Goal: Transaction & Acquisition: Purchase product/service

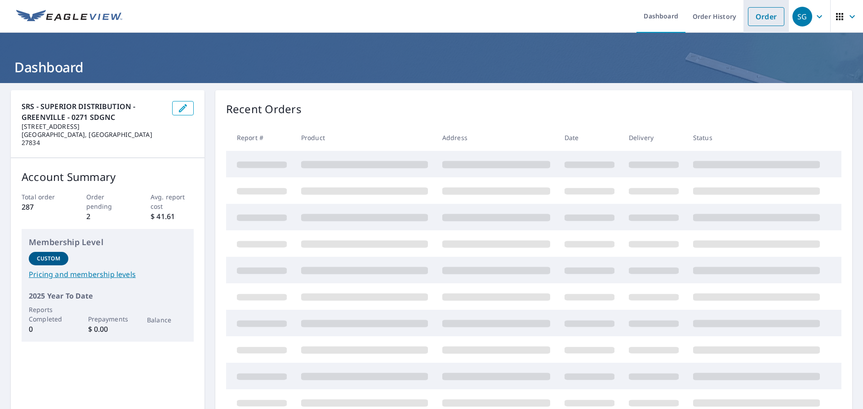
click at [763, 21] on link "Order" at bounding box center [766, 16] width 36 height 19
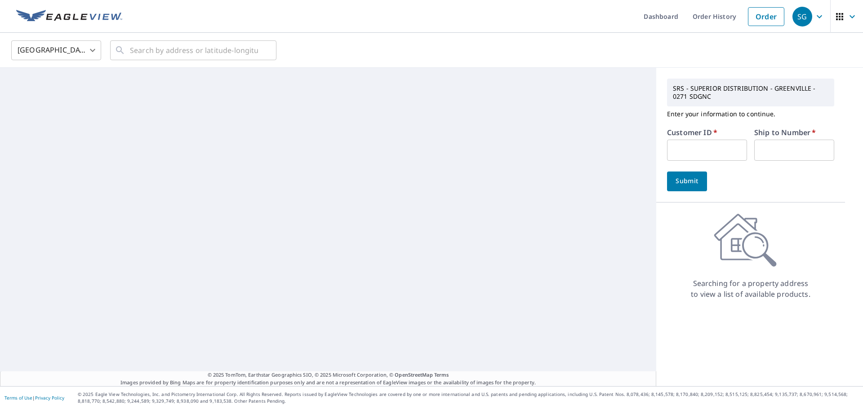
click at [706, 150] on input "text" at bounding box center [707, 150] width 80 height 21
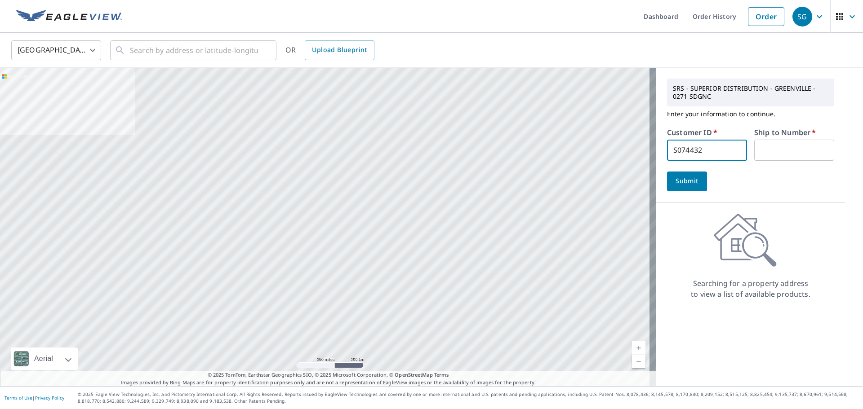
type input "S074432"
click at [792, 149] on input "text" at bounding box center [794, 150] width 80 height 21
type input "1"
click at [682, 181] on span "Submit" at bounding box center [687, 181] width 26 height 11
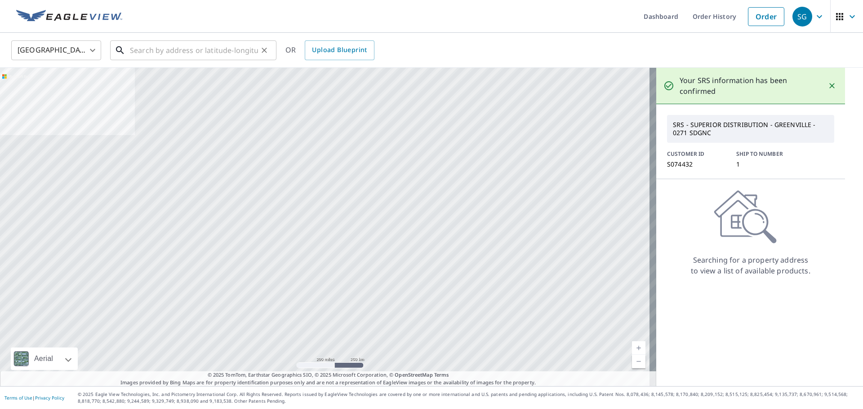
click at [212, 48] on input "text" at bounding box center [194, 50] width 128 height 25
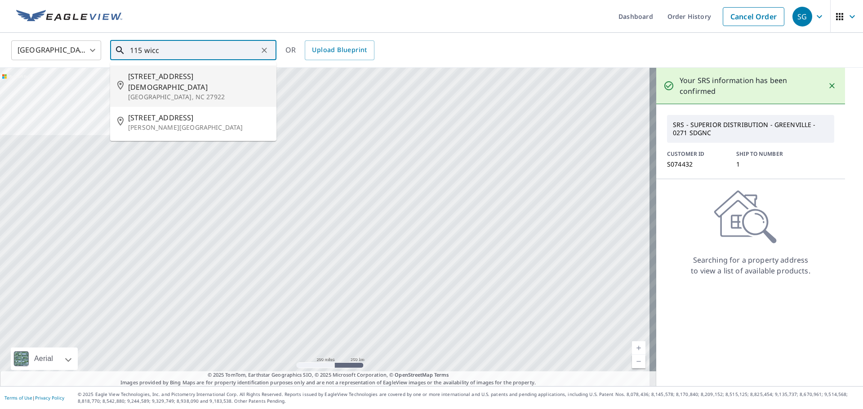
click at [153, 79] on span "[STREET_ADDRESS][DEMOGRAPHIC_DATA]" at bounding box center [198, 82] width 141 height 22
type input "[STREET_ADDRESS][DEMOGRAPHIC_DATA][PERSON_NAME]"
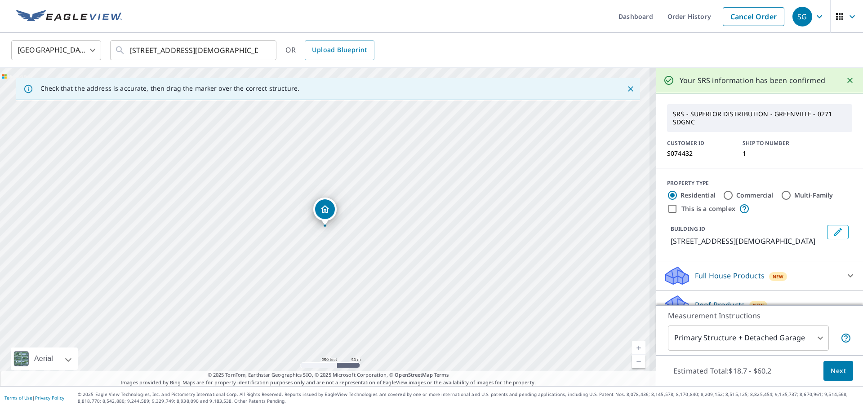
click at [634, 365] on link "Current Level 17, Zoom Out" at bounding box center [638, 361] width 13 height 13
click at [634, 365] on link "Current Level 16.379152963580314, Zoom Out" at bounding box center [638, 361] width 13 height 13
click at [634, 365] on link "Current Level 14, Zoom Out" at bounding box center [638, 361] width 13 height 13
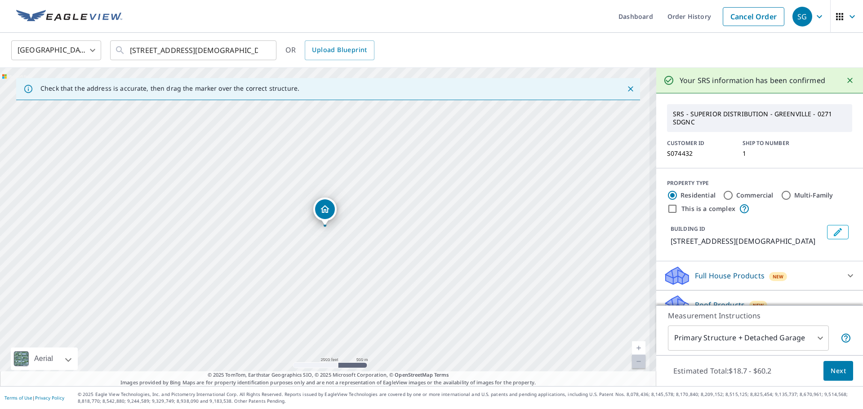
click at [634, 365] on link "Current Level 13.274622380109006, Zoom Out Disabled" at bounding box center [638, 361] width 13 height 13
click at [632, 351] on link "Current Level 12, Zoom In" at bounding box center [638, 348] width 13 height 13
click at [632, 351] on link "Current Level 12.609210046967833, Zoom In" at bounding box center [638, 348] width 13 height 13
click at [632, 359] on link "Current Level 15, Zoom Out" at bounding box center [638, 361] width 13 height 13
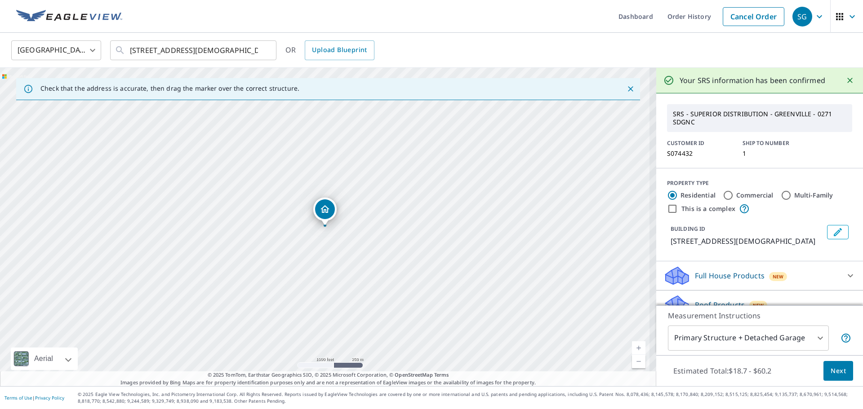
click at [632, 359] on link "Current Level 15, Zoom Out" at bounding box center [638, 361] width 13 height 13
click at [632, 359] on link "Current Level 14.362570079384708, Zoom Out" at bounding box center [638, 361] width 13 height 13
click at [632, 359] on link "Current Level 13.504742163470063, Zoom Out Disabled" at bounding box center [638, 361] width 13 height 13
click at [632, 359] on link "Current Level 12, Zoom Out Disabled" at bounding box center [638, 361] width 13 height 13
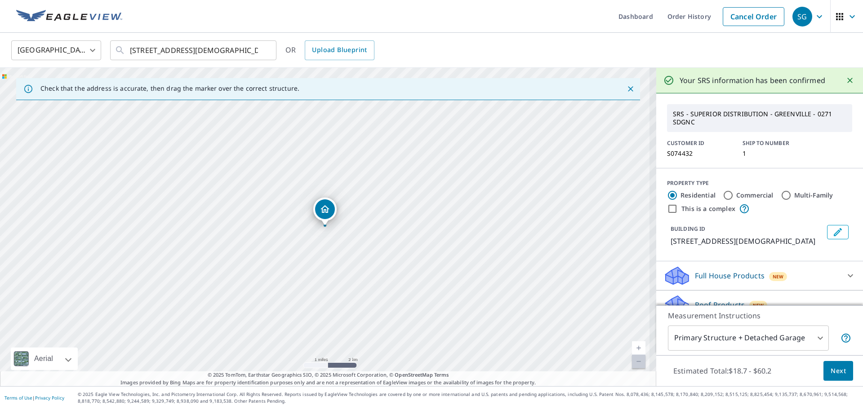
click at [632, 359] on link "Current Level 12, Zoom Out Disabled" at bounding box center [638, 361] width 13 height 13
click at [635, 348] on link "Current Level 12, Zoom In" at bounding box center [638, 348] width 13 height 13
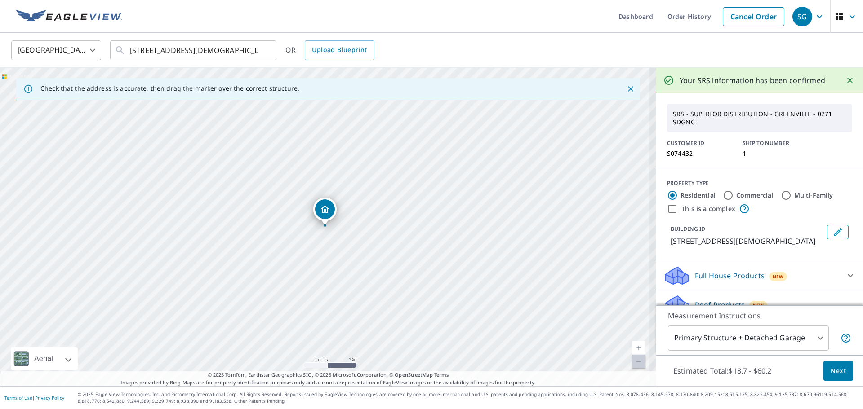
click at [635, 348] on link "Current Level 12, Zoom In" at bounding box center [638, 348] width 13 height 13
click at [635, 348] on link "Current Level 12.614108846380674, Zoom In" at bounding box center [638, 348] width 13 height 13
click at [635, 348] on link "Current Level 15, Zoom In" at bounding box center [638, 348] width 13 height 13
click at [635, 348] on link "Current Level 16, Zoom In" at bounding box center [638, 348] width 13 height 13
click at [831, 373] on span "Next" at bounding box center [838, 371] width 15 height 11
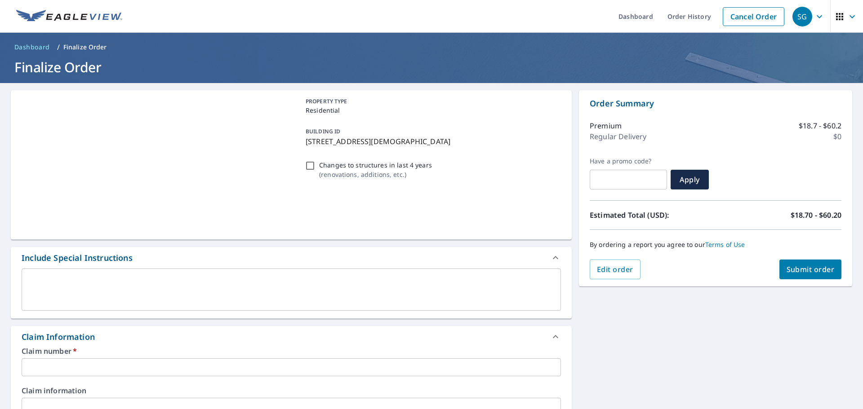
click at [216, 365] on input "text" at bounding box center [291, 368] width 539 height 18
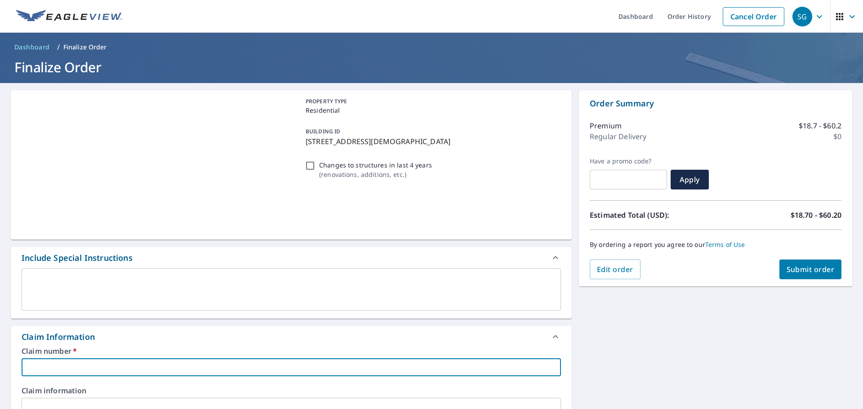
type input "1"
checkbox input "true"
type input "11"
checkbox input "true"
type input "115"
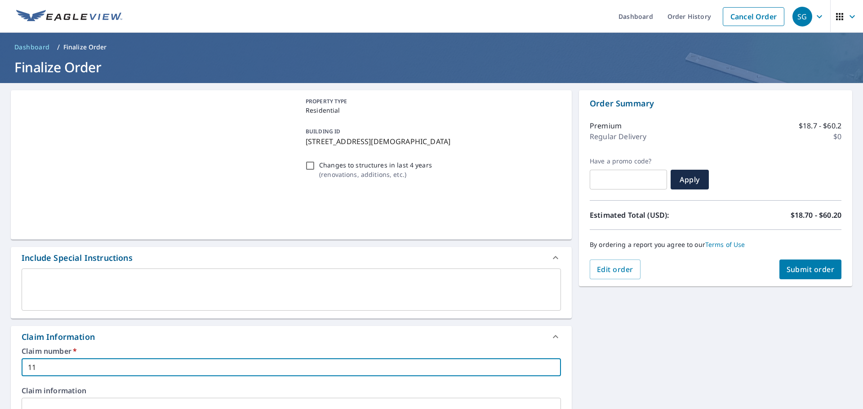
checkbox input "true"
type input "115"
checkbox input "true"
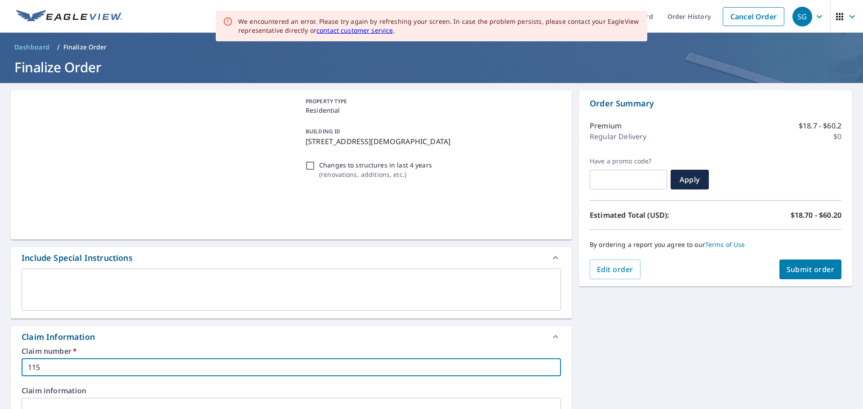
type input "115 w"
checkbox input "true"
type input "115 wi"
checkbox input "true"
type input "115 wic"
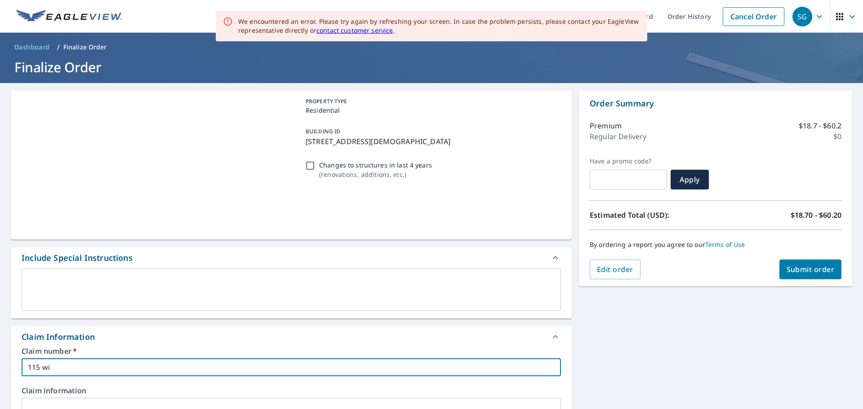
checkbox input "true"
type input "115 wicc"
checkbox input "true"
type input "115 wic"
checkbox input "true"
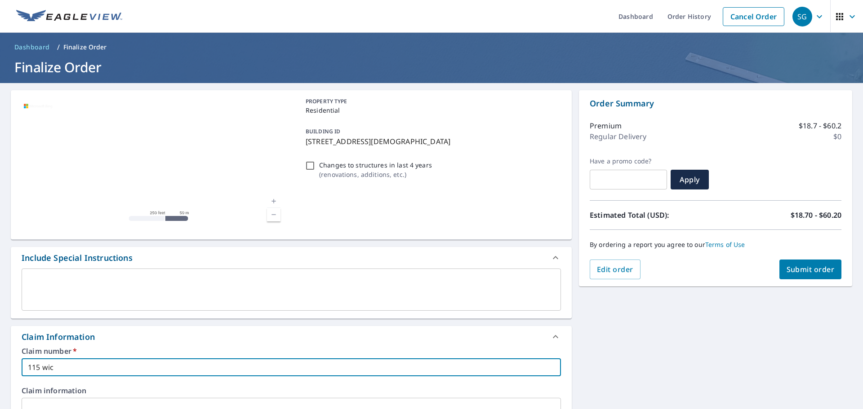
type input "115 wicc"
checkbox input "true"
type input "115 [DEMOGRAPHIC_DATA]"
checkbox input "true"
type input "115 [DEMOGRAPHIC_DATA]"
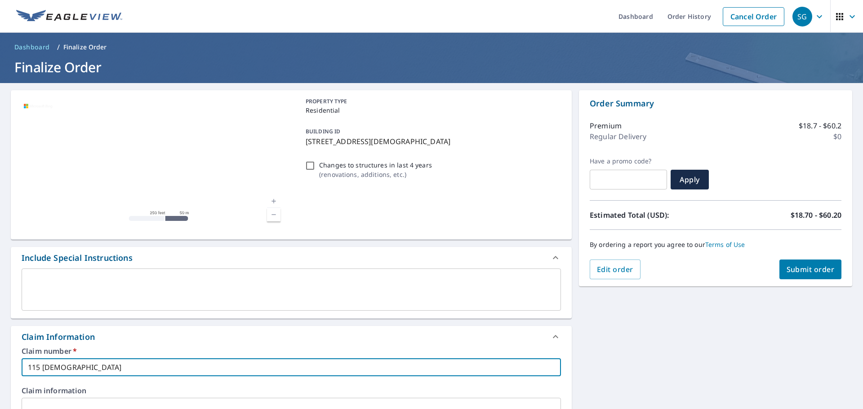
checkbox input "true"
type input "115 [DEMOGRAPHIC_DATA]"
checkbox input "true"
type input "115 [DEMOGRAPHIC_DATA]"
checkbox input "true"
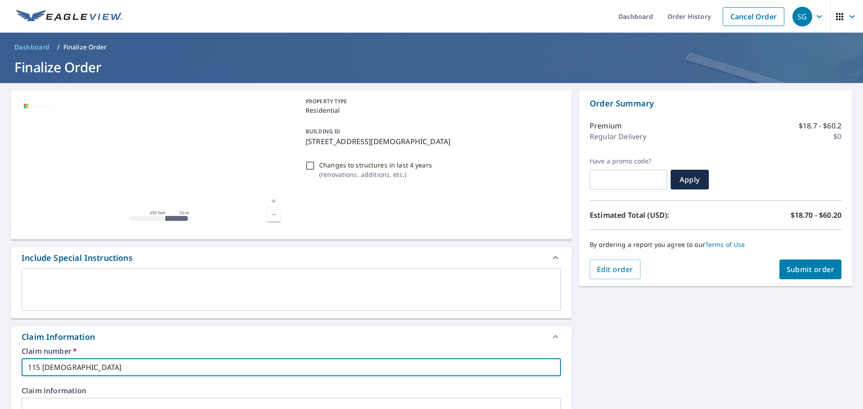
type input "115 [DEMOGRAPHIC_DATA]"
checkbox input "true"
type input "115 [DEMOGRAPHIC_DATA] r"
checkbox input "true"
type input "[STREET_ADDRESS][DEMOGRAPHIC_DATA]"
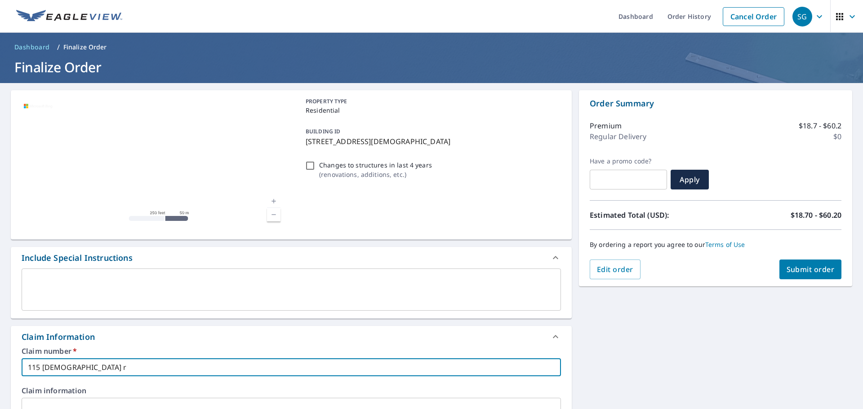
checkbox input "true"
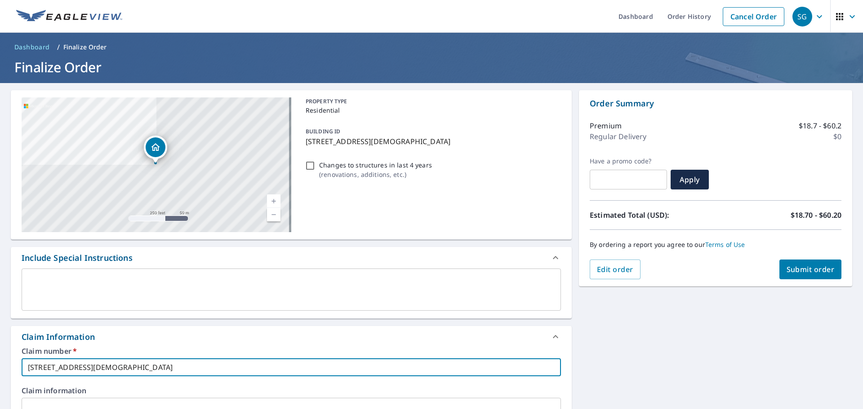
type input "115 [DEMOGRAPHIC_DATA] r"
checkbox input "true"
type input "115 [DEMOGRAPHIC_DATA]"
checkbox input "true"
type input "115 [DEMOGRAPHIC_DATA]"
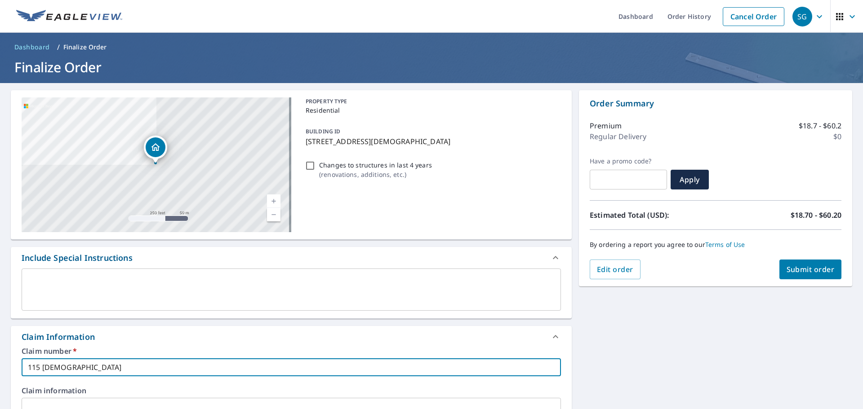
checkbox input "true"
type input "115 [DEMOGRAPHIC_DATA]"
checkbox input "true"
type input "115 [DEMOGRAPHIC_DATA]"
checkbox input "true"
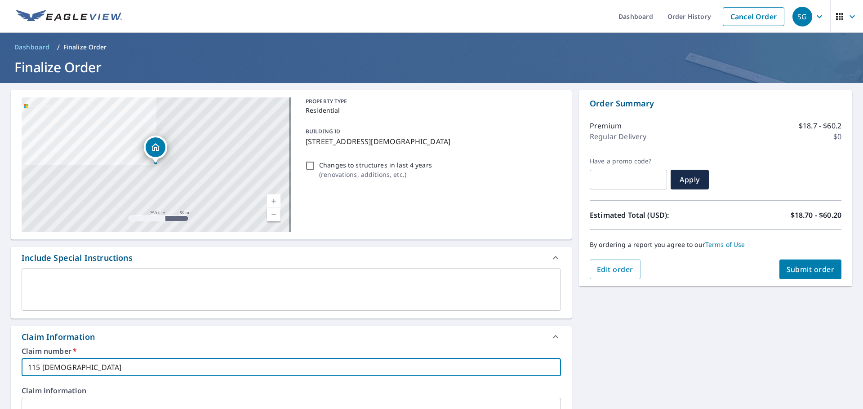
type input "115 [DEMOGRAPHIC_DATA]"
checkbox input "true"
type input "115 [DEMOGRAPHIC_DATA]"
checkbox input "true"
type input "115 [DEMOGRAPHIC_DATA]"
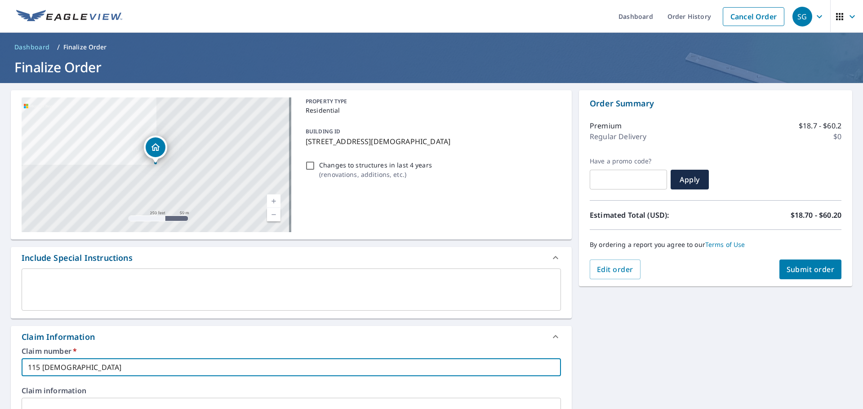
checkbox input "true"
type input "115 [DEMOGRAPHIC_DATA] r"
checkbox input "true"
type input "115 [DEMOGRAPHIC_DATA]"
checkbox input "true"
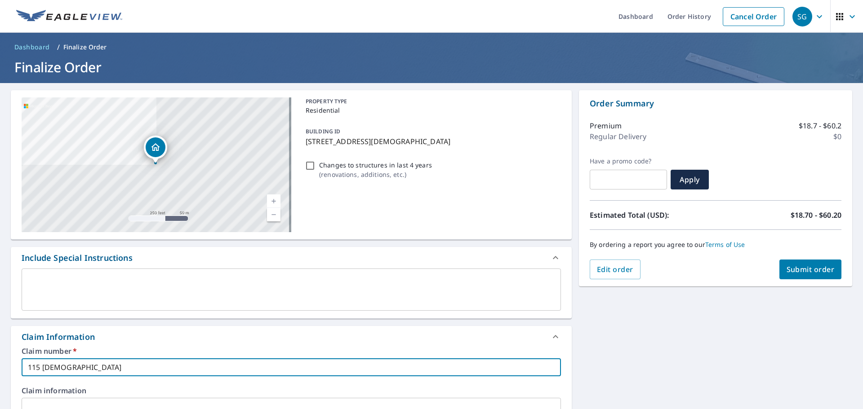
type input "115 [DEMOGRAPHIC_DATA]"
checkbox input "true"
type input "115 [DEMOGRAPHIC_DATA]"
checkbox input "true"
type input "115 [DEMOGRAPHIC_DATA]"
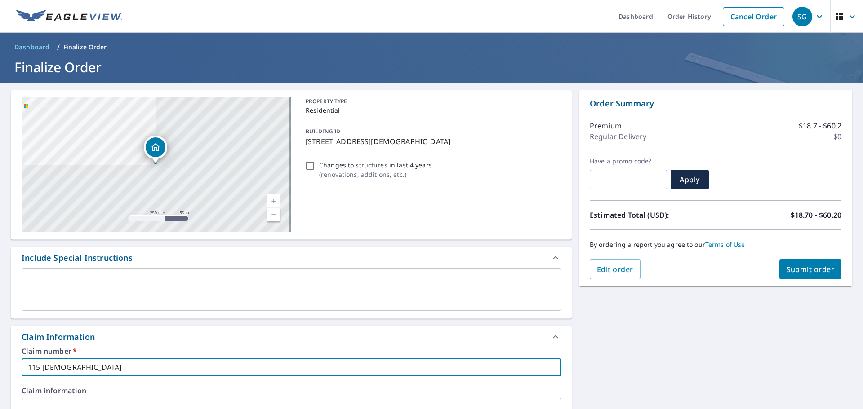
checkbox input "true"
type input "115 [DEMOGRAPHIC_DATA]"
checkbox input "true"
type input "115 [DEMOGRAPHIC_DATA]"
checkbox input "true"
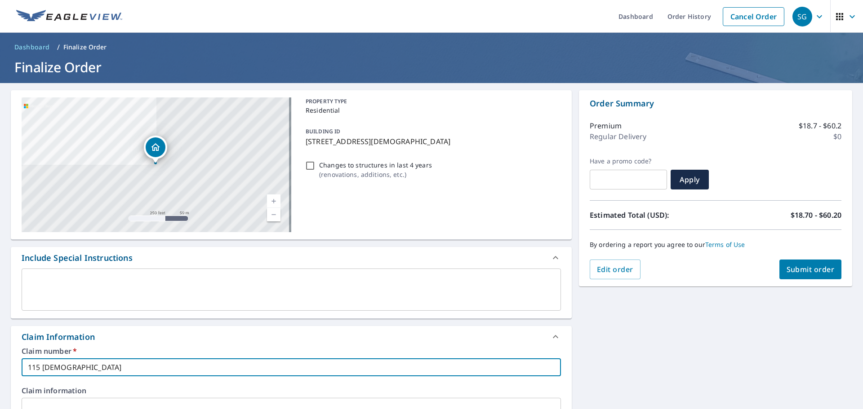
type input "115 [DEMOGRAPHIC_DATA]"
checkbox input "true"
type input "115 [DEMOGRAPHIC_DATA] r"
checkbox input "true"
type input "[STREET_ADDRESS][DEMOGRAPHIC_DATA]"
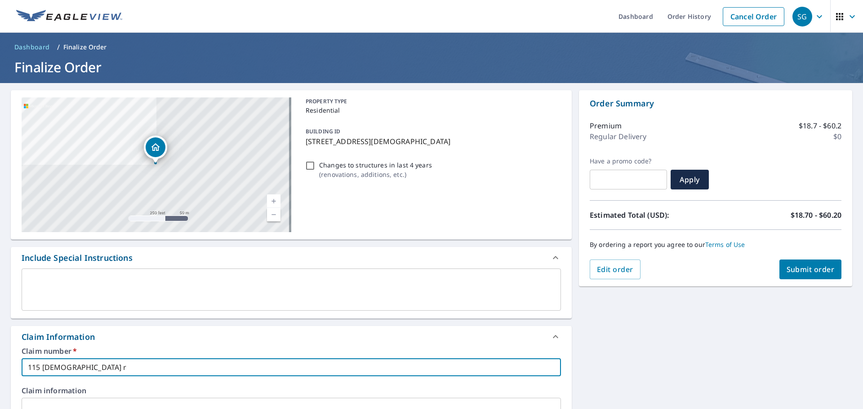
checkbox input "true"
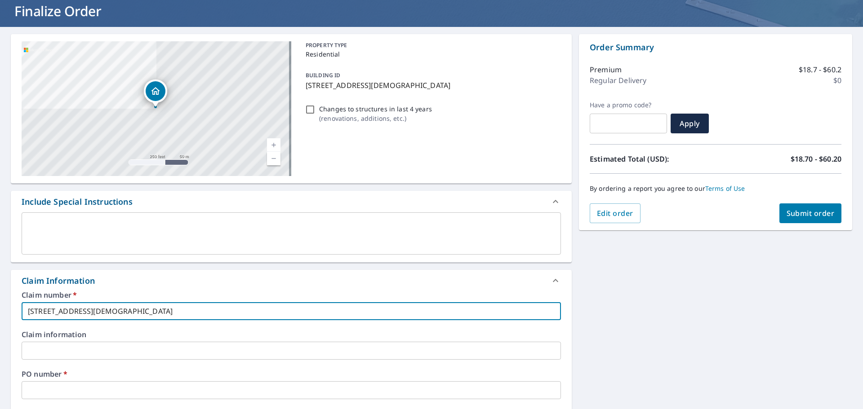
scroll to position [57, 0]
type input "[STREET_ADDRESS][DEMOGRAPHIC_DATA]"
click at [80, 392] on input "text" at bounding box center [291, 390] width 539 height 18
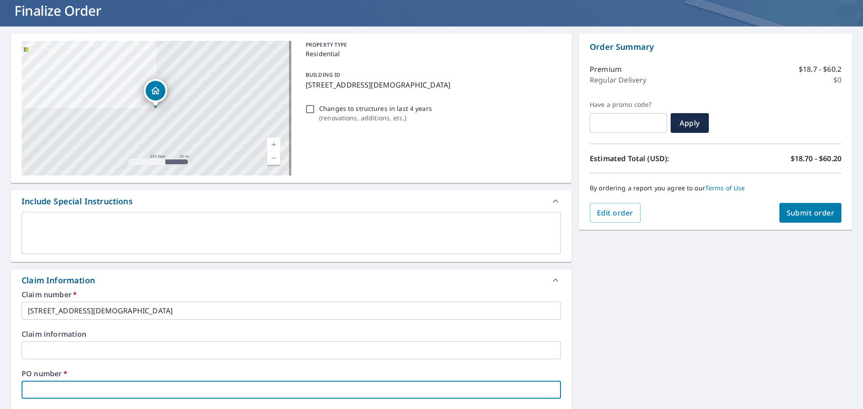
type input "s"
checkbox input "true"
type input "st"
checkbox input "true"
type input "ste"
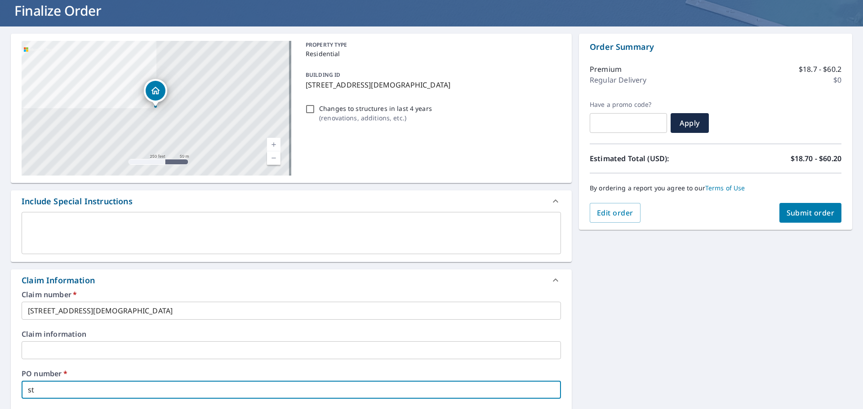
checkbox input "true"
type input "stev"
checkbox input "true"
type input "[PERSON_NAME]"
checkbox input "true"
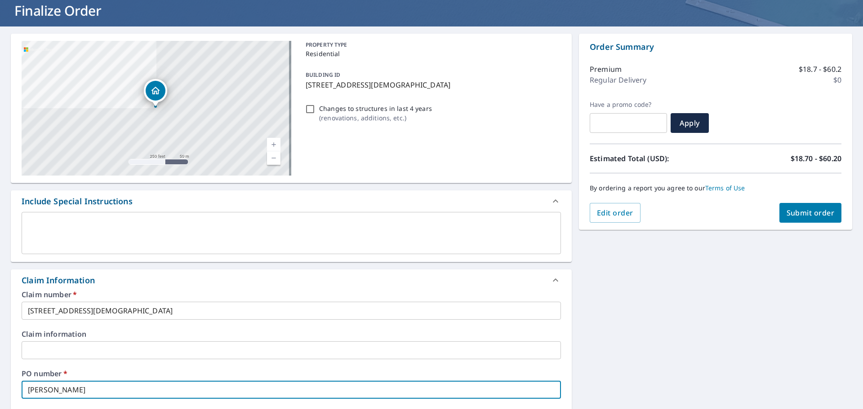
type input "[PERSON_NAME]"
checkbox input "true"
type input "[PERSON_NAME]"
checkbox input "true"
type input "[PERSON_NAME]"
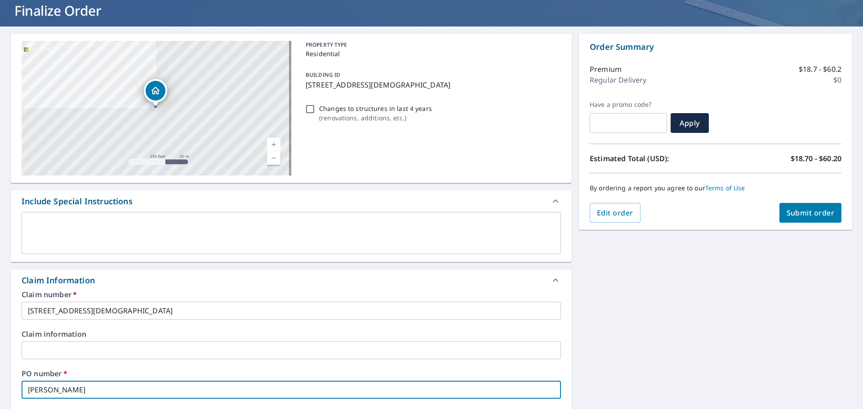
checkbox input "true"
type input "[PERSON_NAME]"
checkbox input "true"
type input "[PERSON_NAME]"
checkbox input "true"
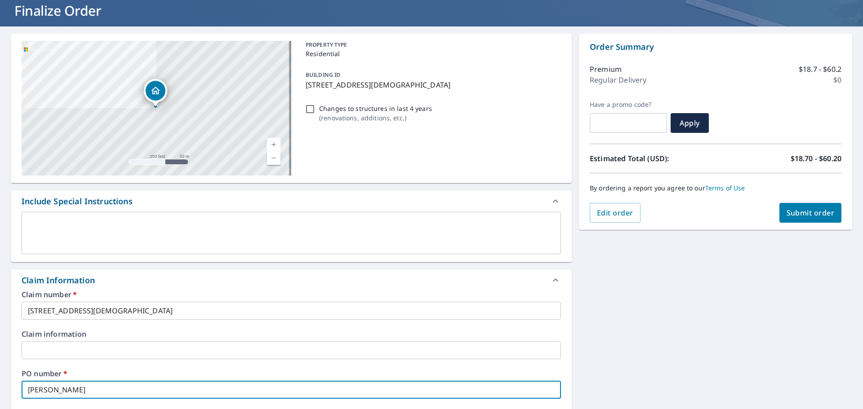
type input "[PERSON_NAME]"
checkbox input "true"
type input "[PERSON_NAME]"
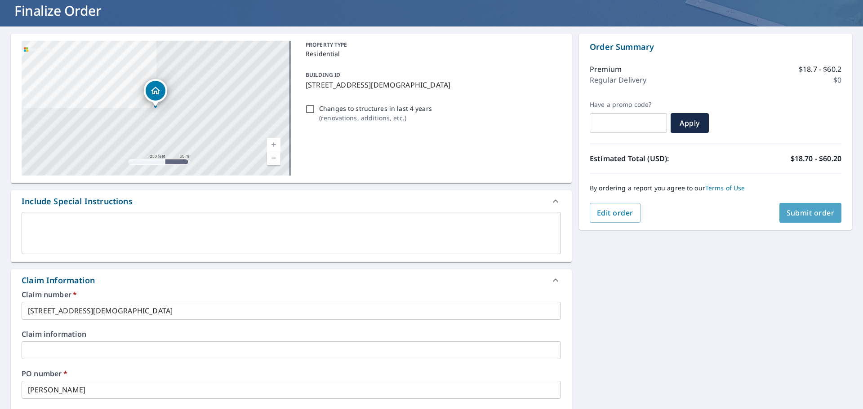
click at [783, 219] on button "Submit order" at bounding box center [810, 213] width 62 height 20
checkbox input "true"
